Goal: Find specific page/section: Find specific page/section

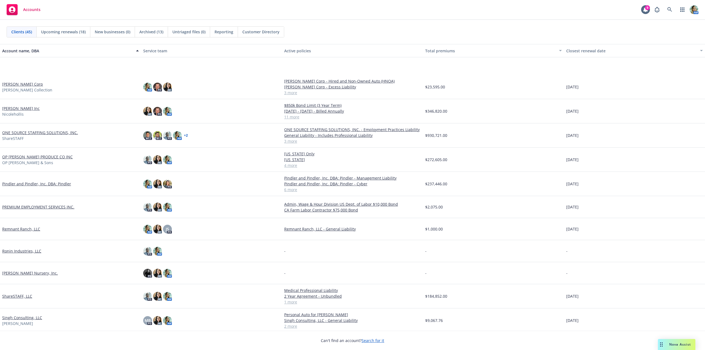
scroll to position [551, 0]
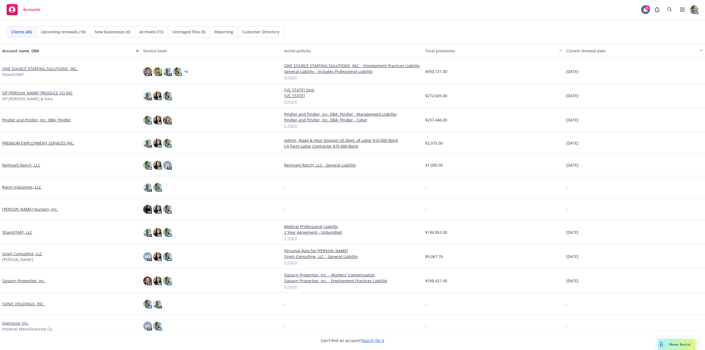
click at [29, 234] on link "ShareSTAFF, LLC" at bounding box center [17, 232] width 30 height 6
